Goal: Task Accomplishment & Management: Complete application form

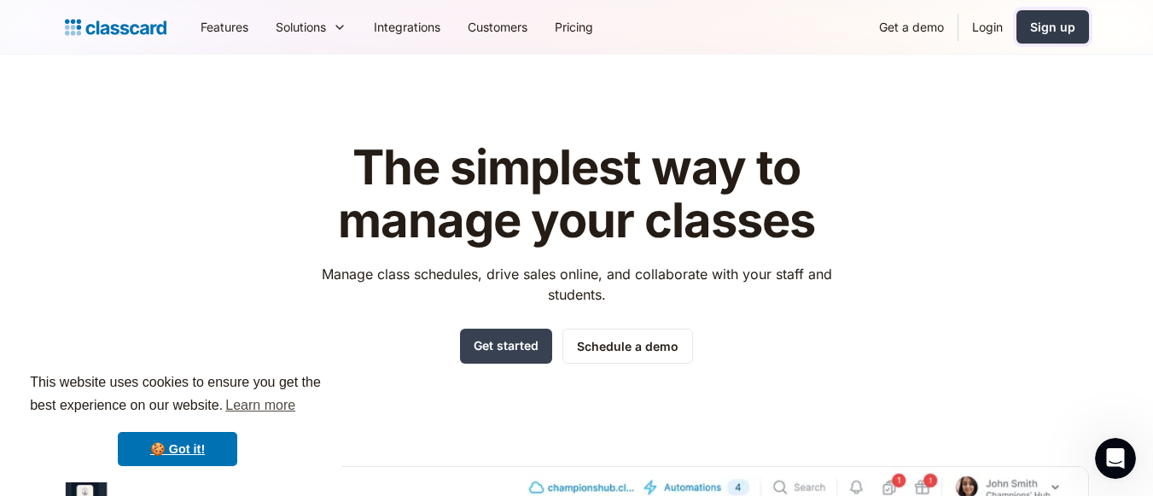
click at [1051, 22] on div "Sign up" at bounding box center [1052, 27] width 45 height 18
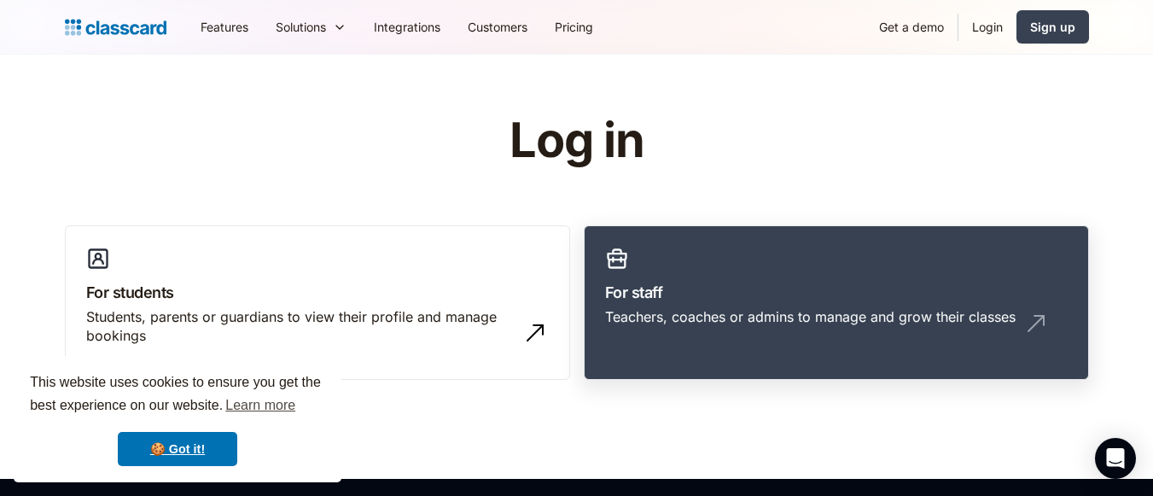
click at [996, 32] on link "Login" at bounding box center [987, 27] width 58 height 38
click at [719, 336] on div "Teachers, coaches or admins to manage and grow their classes" at bounding box center [836, 323] width 463 height 32
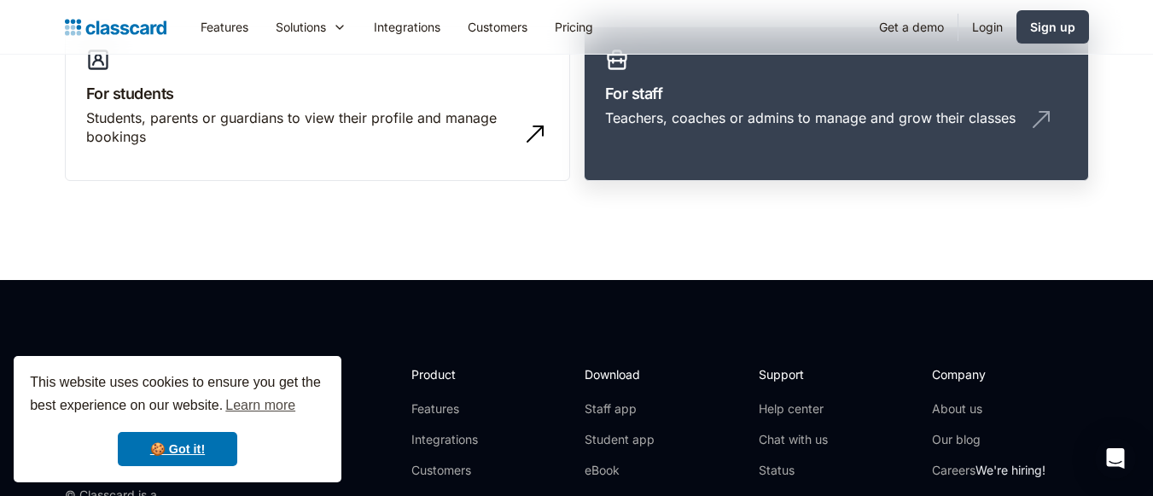
scroll to position [220, 0]
